Goal: Transaction & Acquisition: Purchase product/service

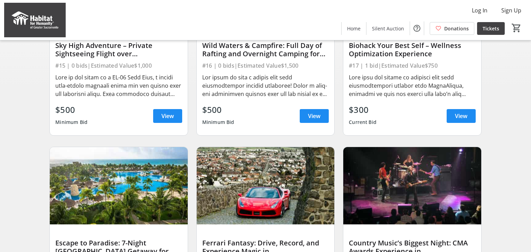
scroll to position [153, 0]
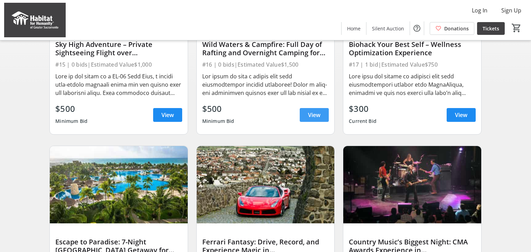
click at [310, 113] on span "View" at bounding box center [314, 115] width 12 height 8
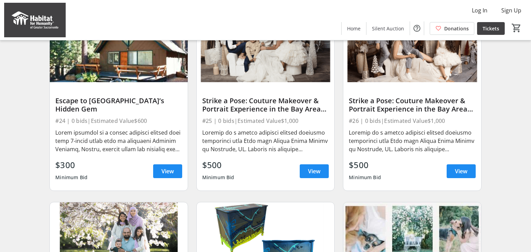
scroll to position [692, 0]
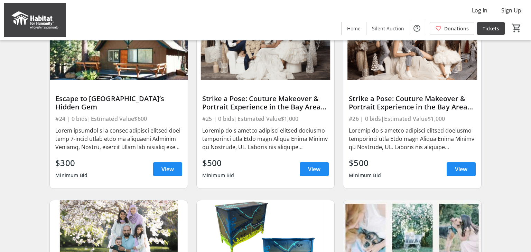
click at [148, 58] on img at bounding box center [118, 41] width 137 height 77
click at [162, 171] on span "View" at bounding box center [167, 169] width 12 height 8
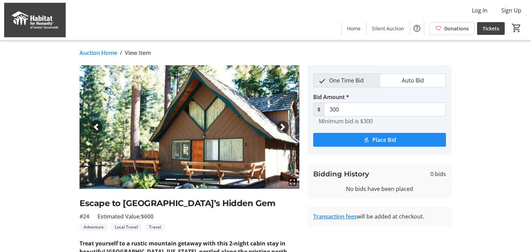
click at [279, 126] on span "button" at bounding box center [282, 127] width 7 height 7
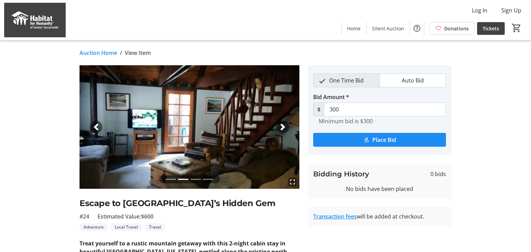
click at [279, 126] on span "button" at bounding box center [282, 127] width 7 height 7
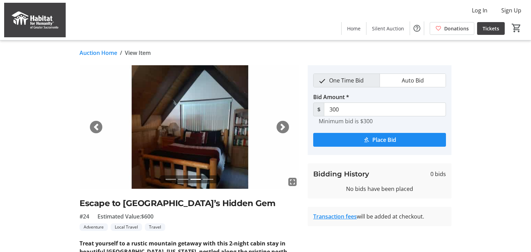
click at [279, 126] on span "button" at bounding box center [282, 127] width 7 height 7
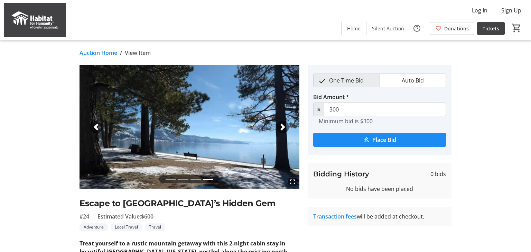
click at [279, 126] on span "button" at bounding box center [282, 127] width 7 height 7
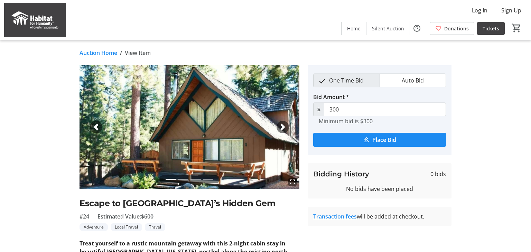
click at [282, 127] on span "button" at bounding box center [282, 127] width 7 height 7
